Goal: Task Accomplishment & Management: Manage account settings

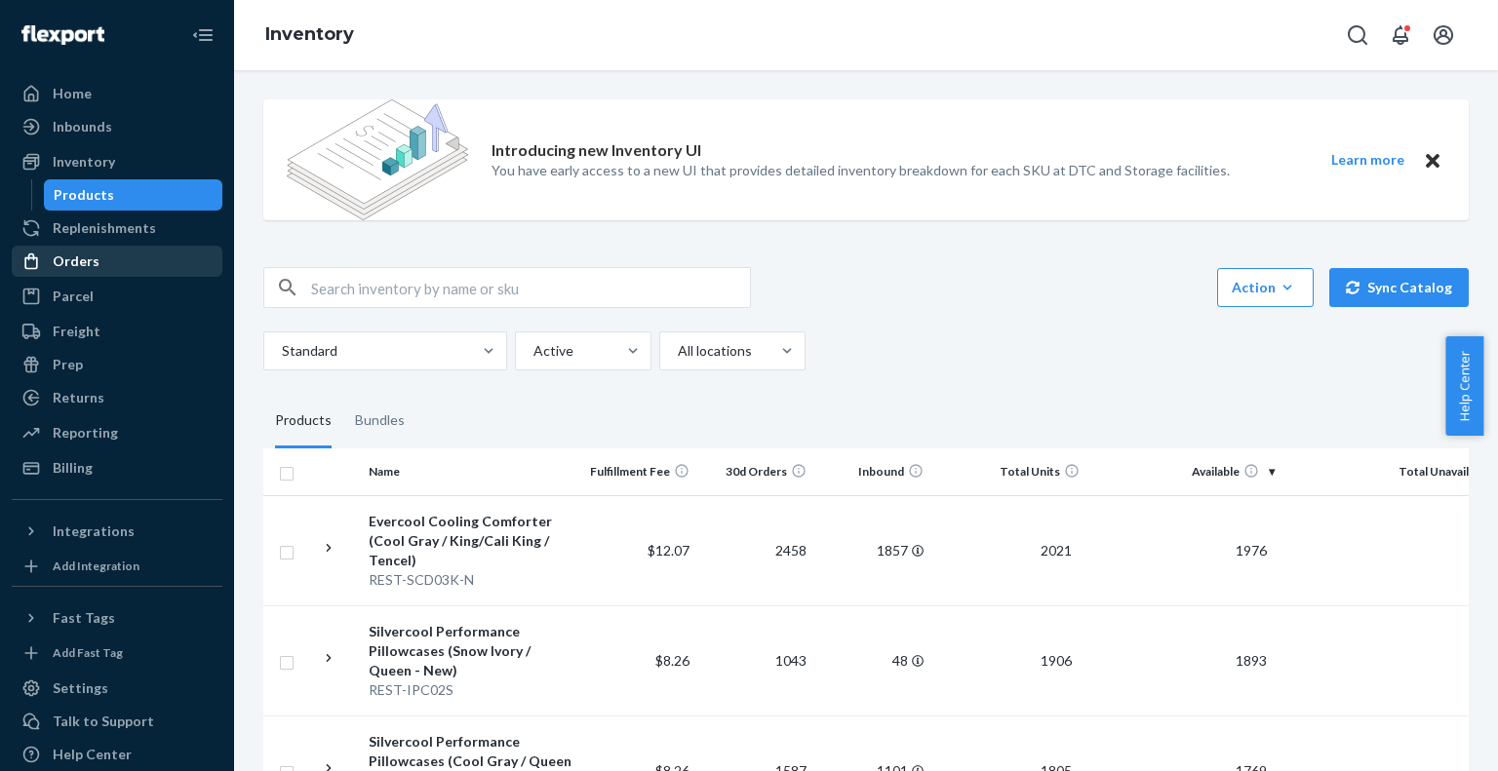
click at [117, 253] on div "Orders" at bounding box center [117, 261] width 207 height 27
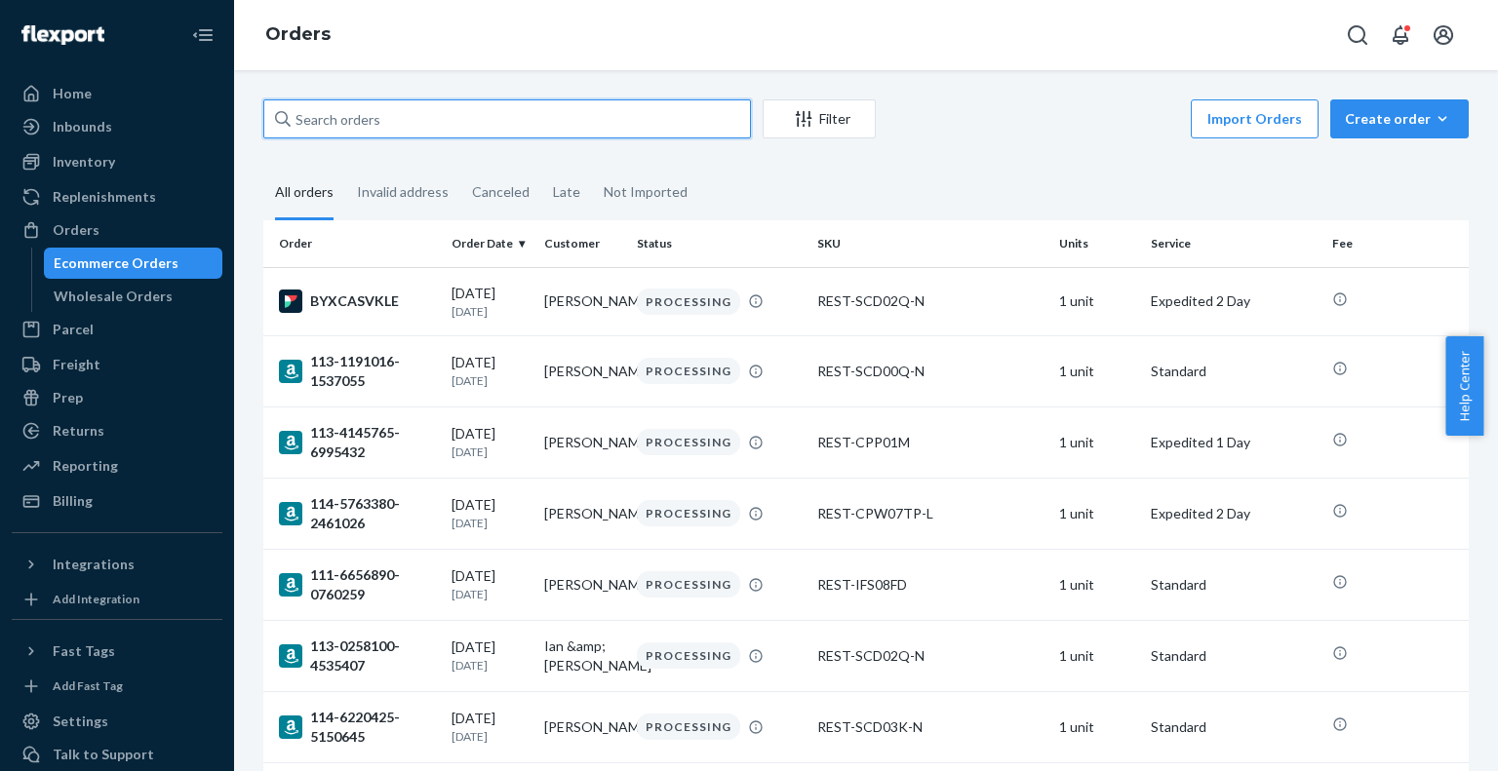
click at [483, 124] on input "text" at bounding box center [507, 118] width 488 height 39
paste input "US25342562"
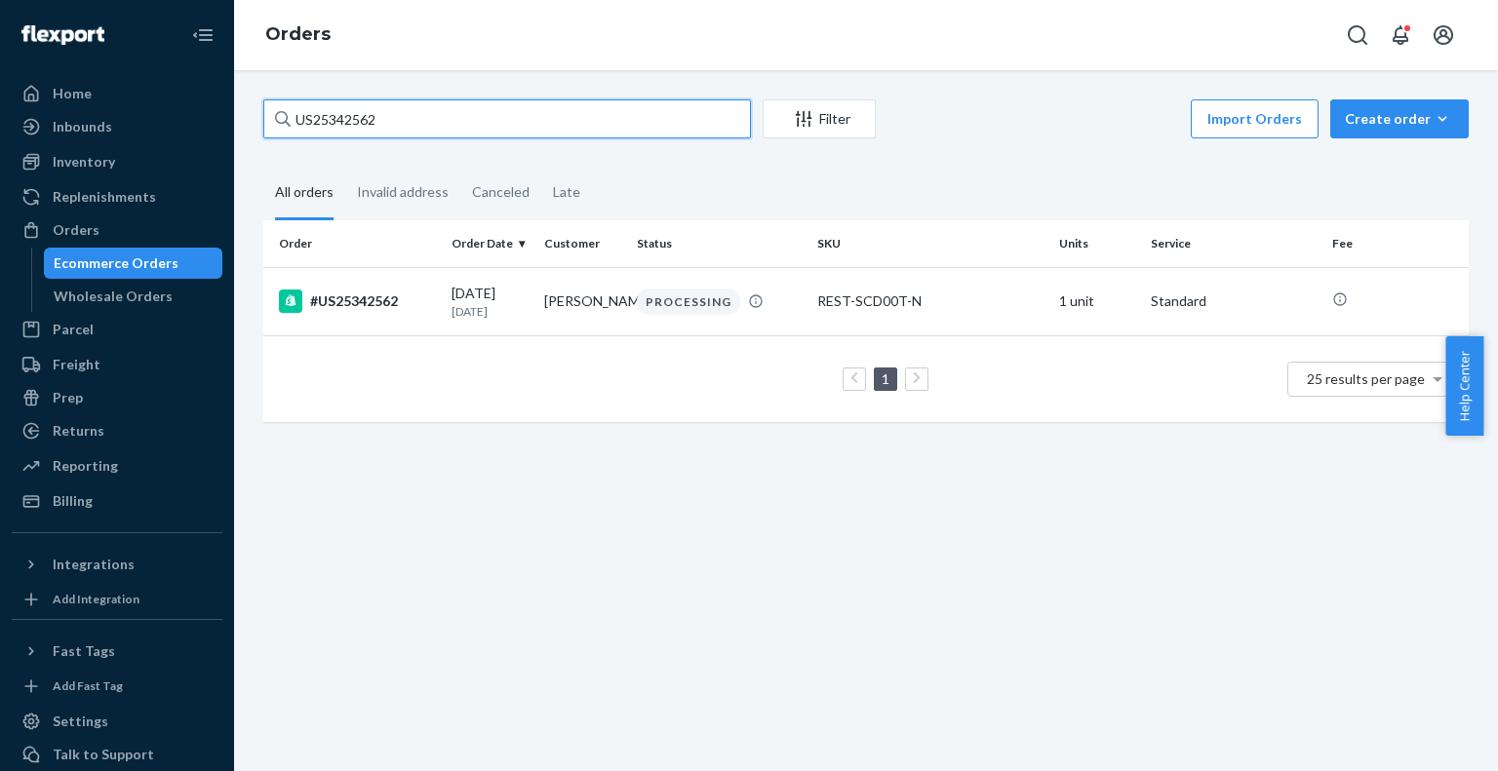
type input "US25342562"
click at [829, 295] on div "REST-SCD00T-N" at bounding box center [929, 302] width 225 height 20
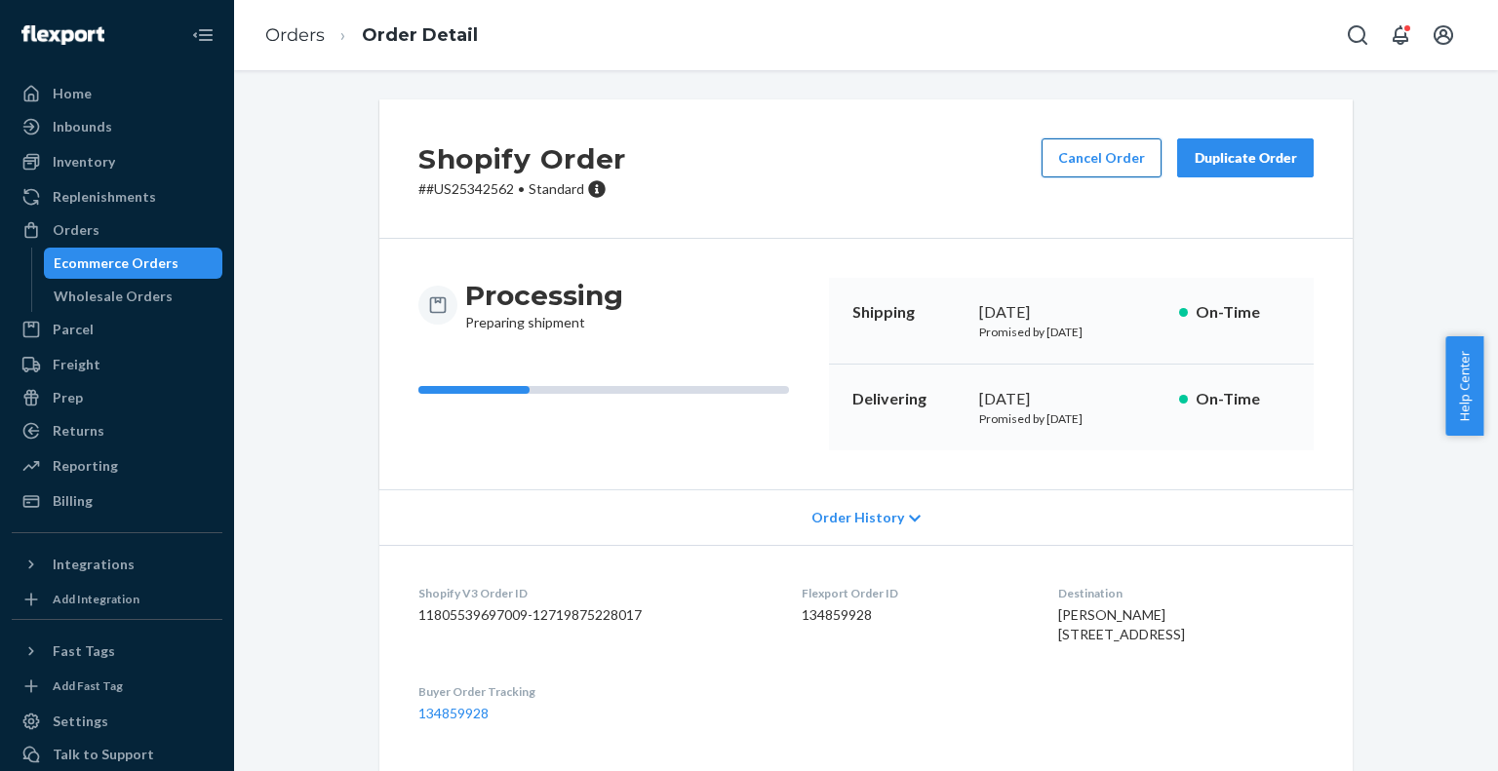
click at [1116, 175] on button "Cancel Order" at bounding box center [1101, 157] width 120 height 39
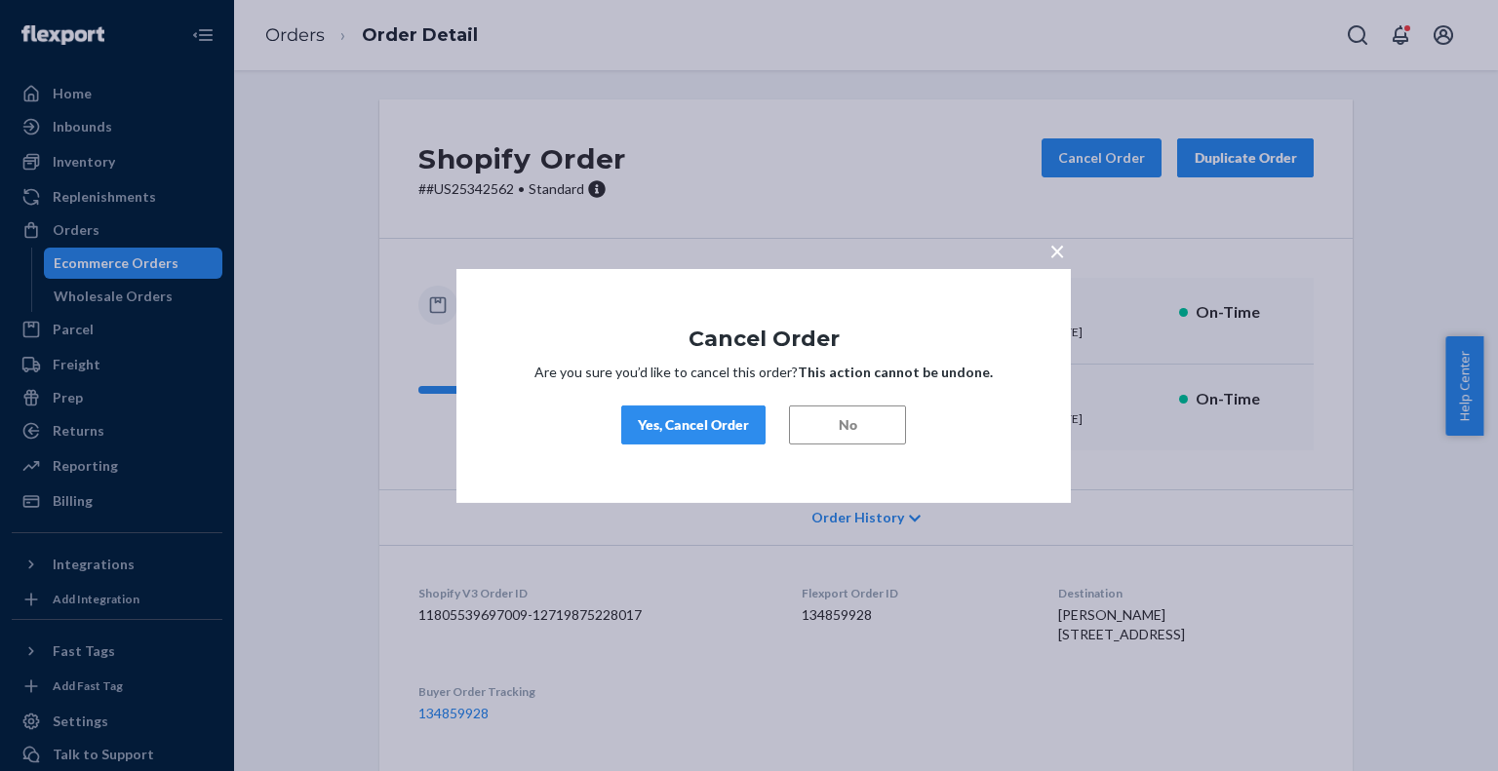
click at [733, 428] on div "Yes, Cancel Order" at bounding box center [693, 425] width 111 height 20
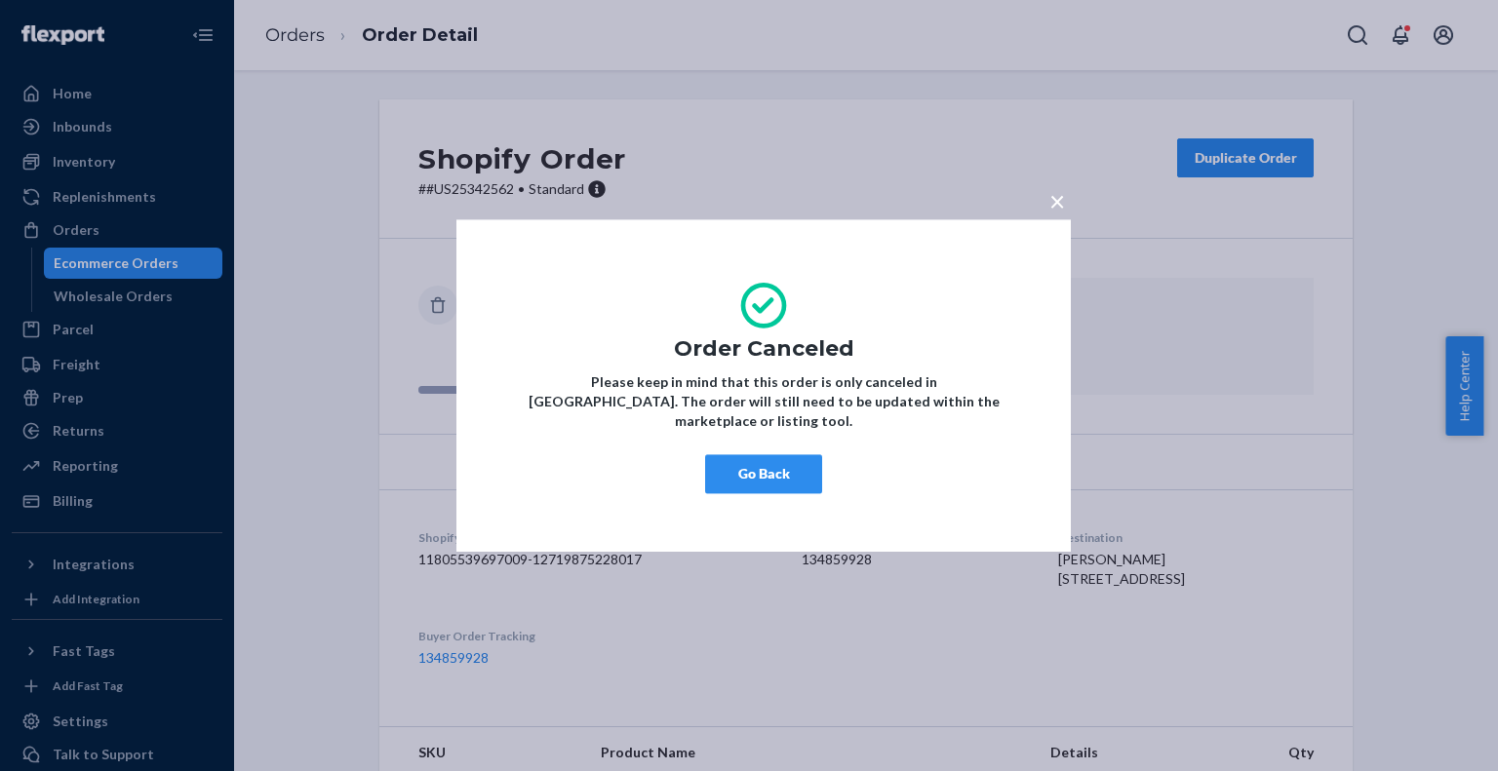
click at [741, 473] on button "Go Back" at bounding box center [763, 473] width 117 height 39
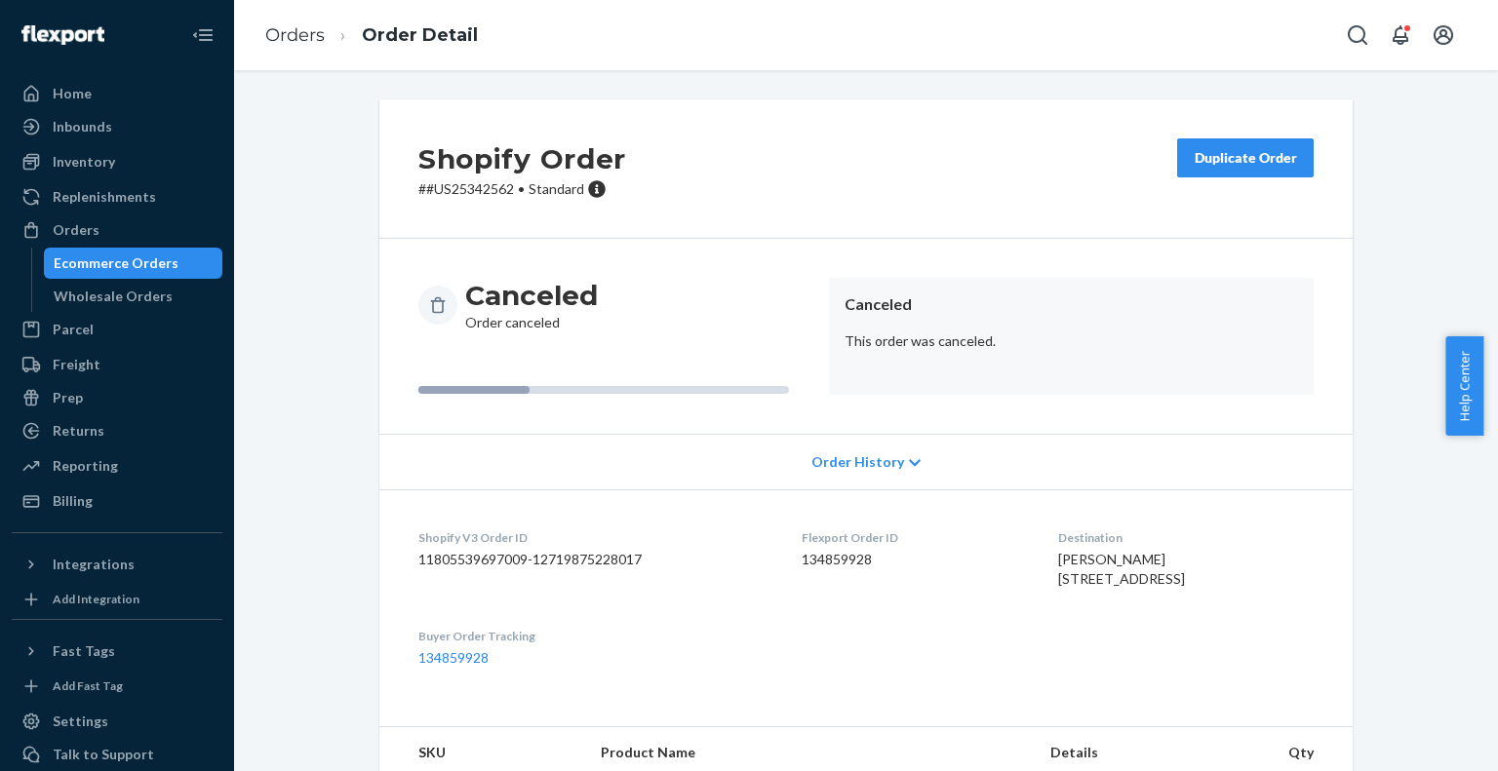
click at [589, 456] on div "Order History" at bounding box center [865, 462] width 973 height 56
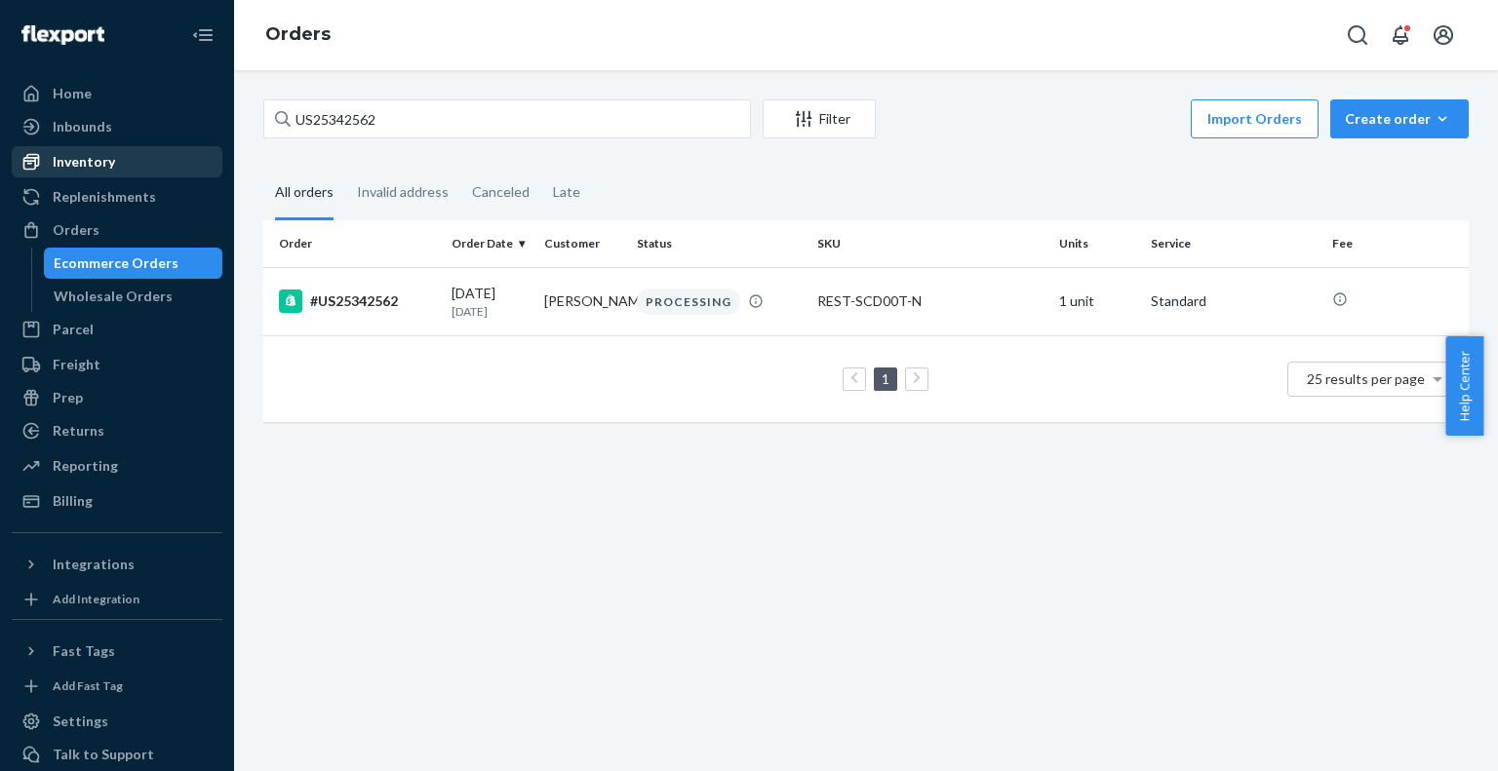
click at [115, 163] on div "Inventory" at bounding box center [117, 161] width 207 height 27
